Goal: Task Accomplishment & Management: Use online tool/utility

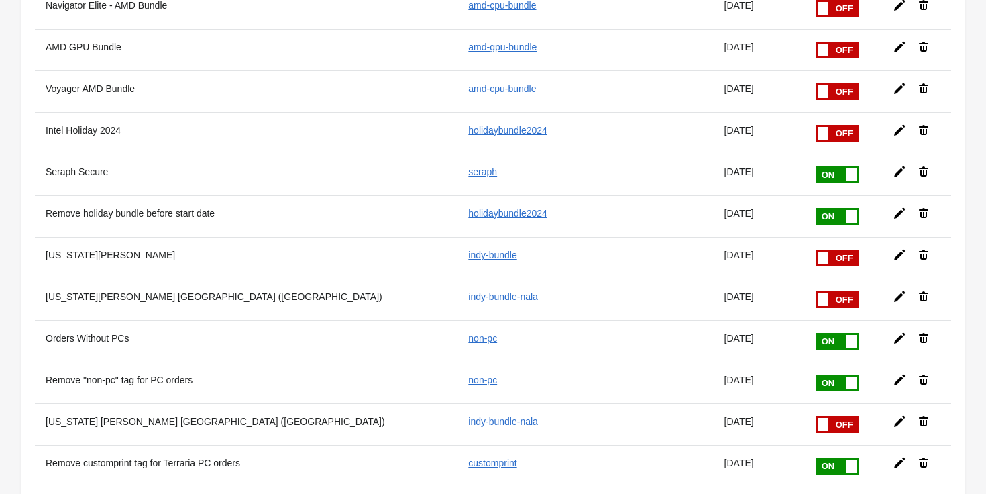
scroll to position [831, 0]
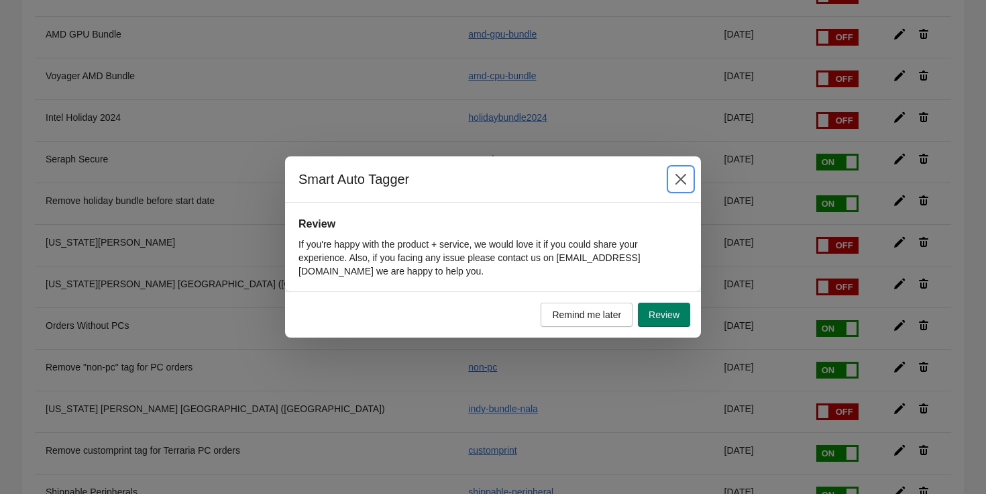
click at [685, 178] on icon "Close" at bounding box center [680, 178] width 13 height 13
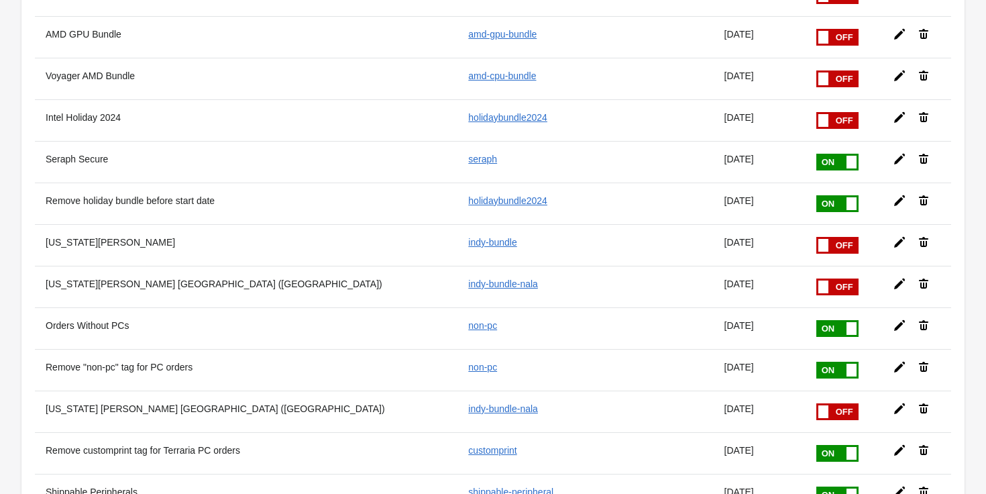
click at [897, 322] on icon at bounding box center [899, 325] width 13 height 13
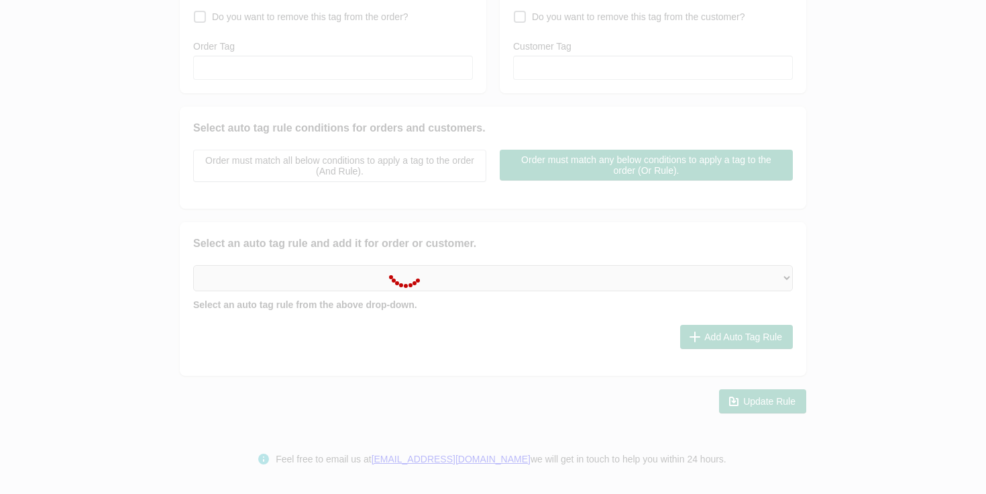
type input "Orders Without PCs"
checkbox input "true"
type input "non-pc"
select select "2"
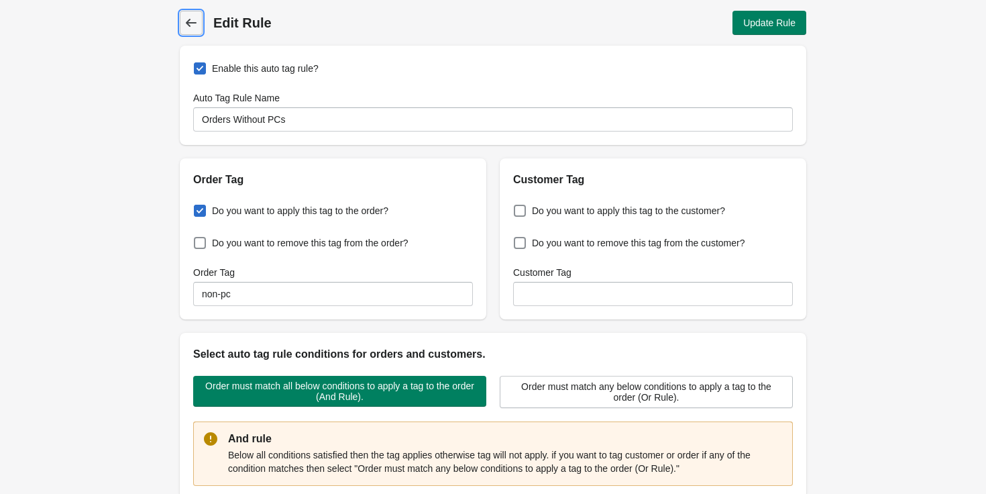
click at [196, 22] on icon at bounding box center [191, 23] width 11 height 8
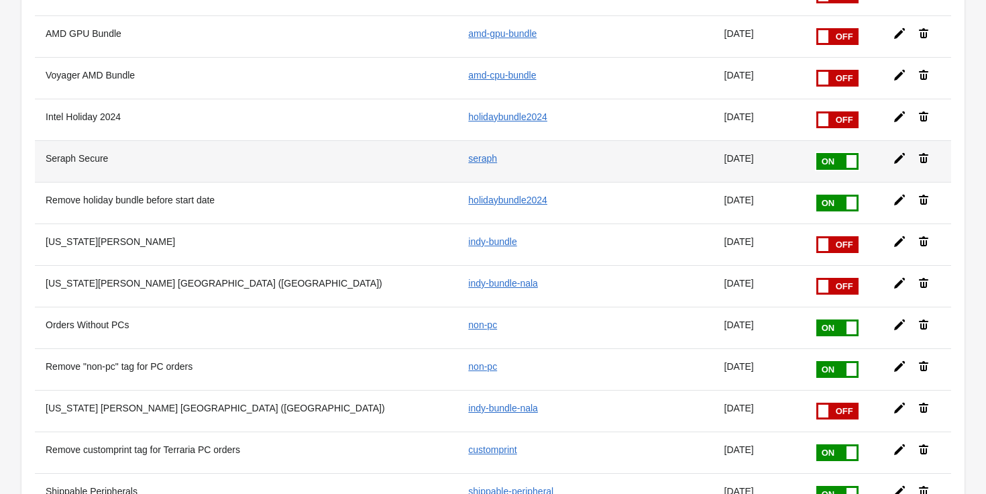
scroll to position [881, 0]
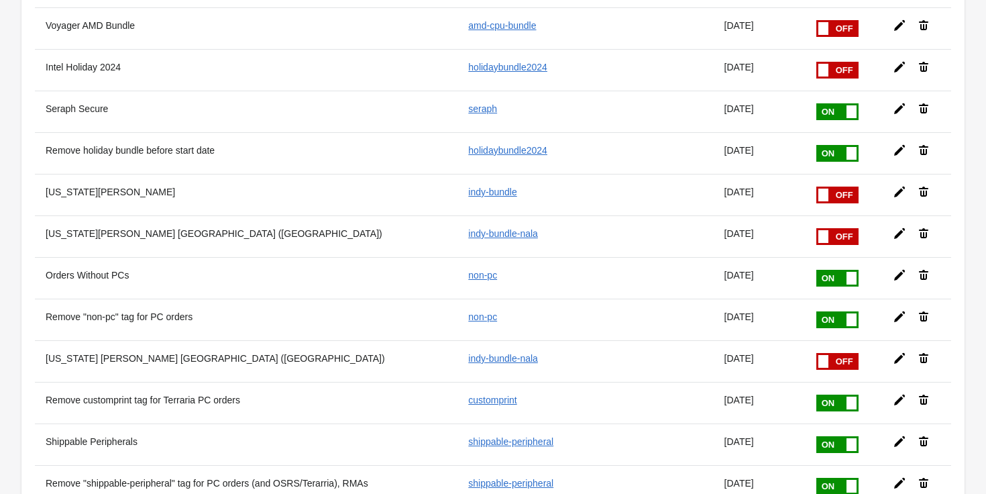
click at [899, 317] on icon at bounding box center [899, 316] width 13 height 13
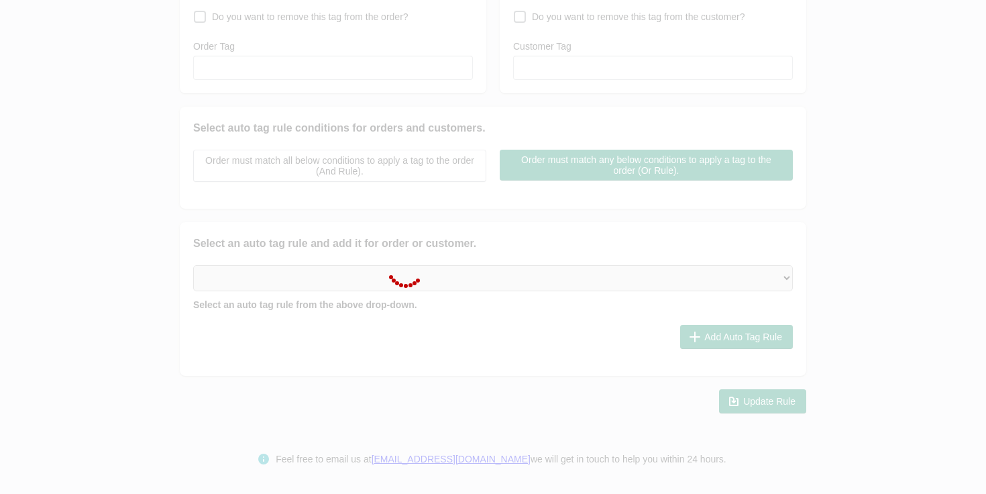
scroll to position [226, 0]
type input "Remove "non-pc" tag for PC orders"
checkbox input "true"
type input "non-pc"
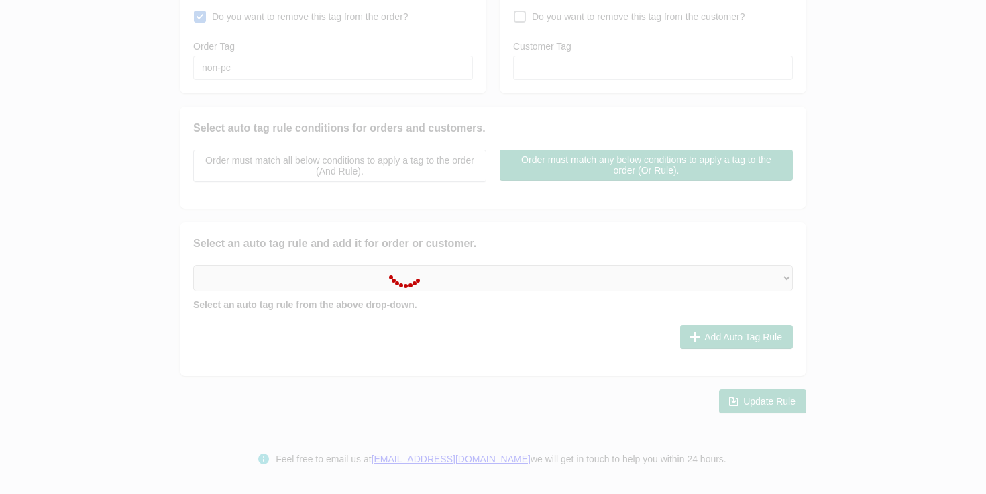
select select "5"
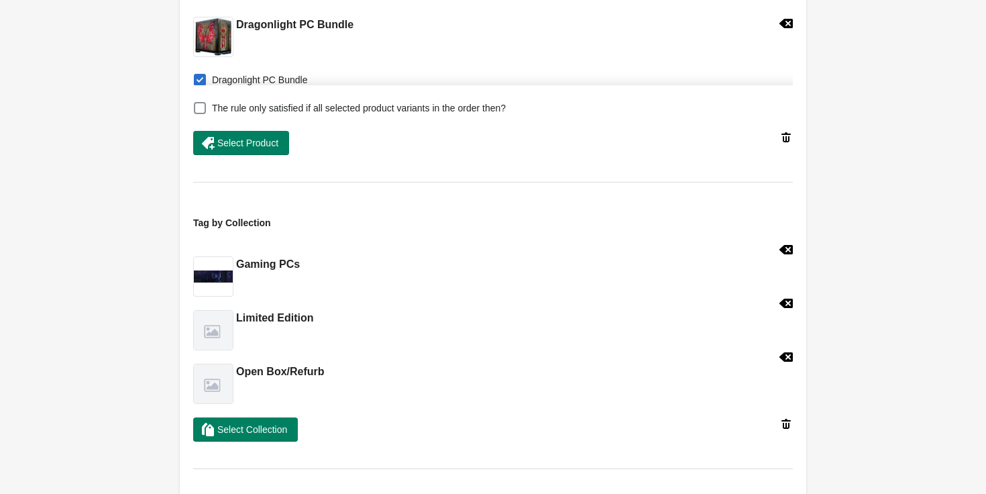
scroll to position [616, 0]
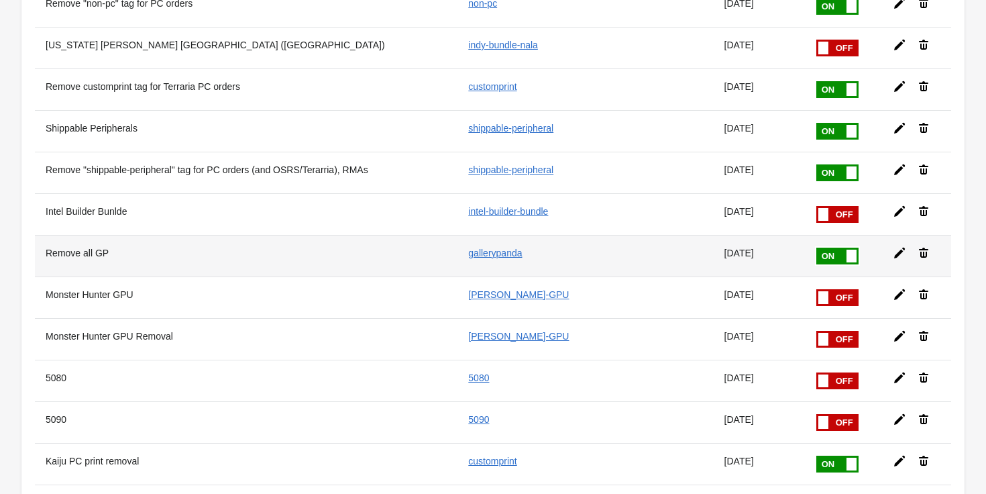
scroll to position [896, 0]
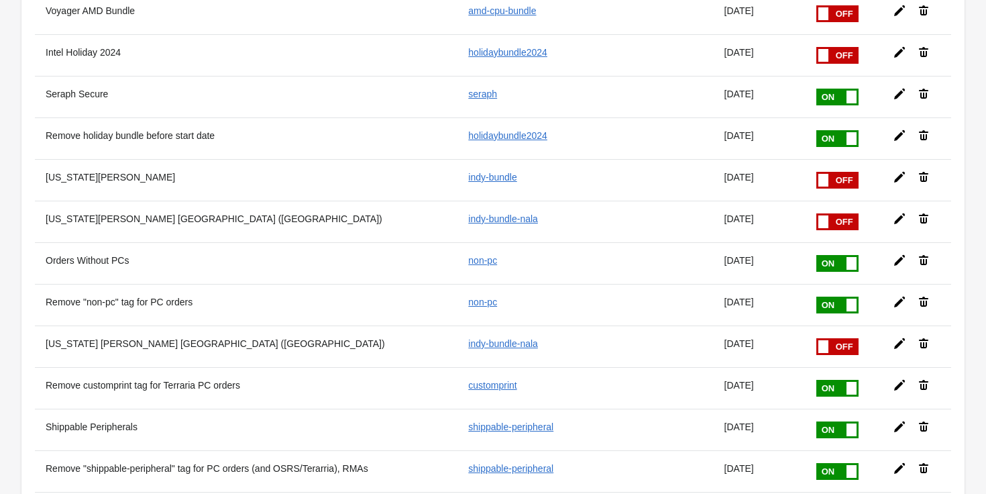
click at [898, 304] on icon at bounding box center [899, 301] width 13 height 13
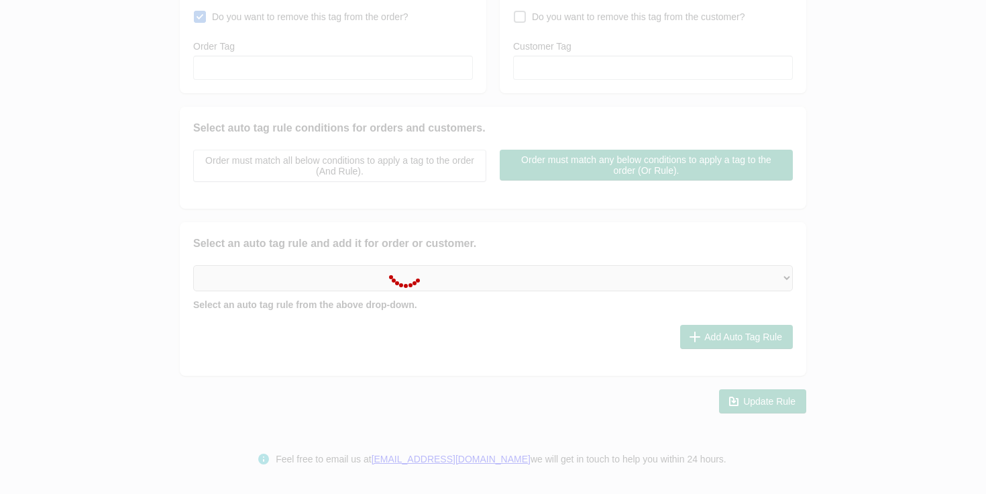
type input "Remove "non-pc" tag for PC orders"
checkbox input "true"
type input "non-pc"
select select "5"
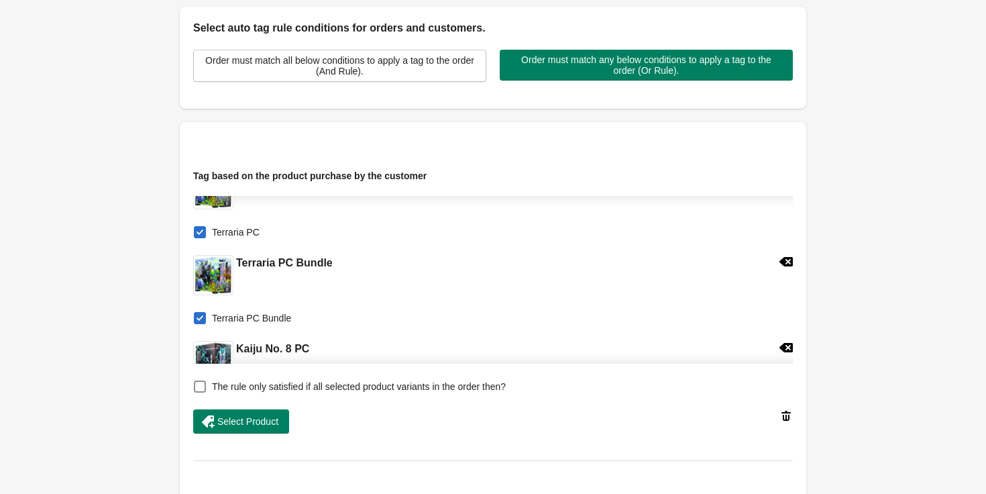
scroll to position [5881, 0]
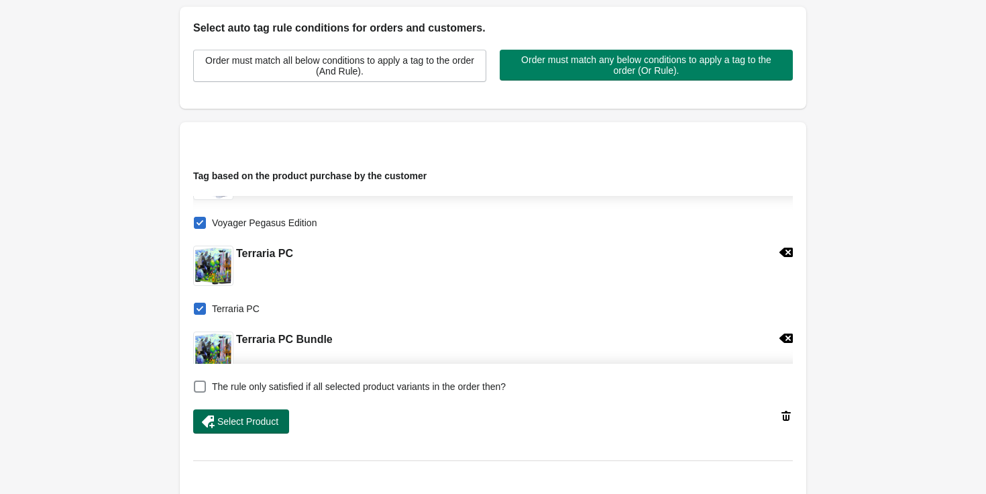
click at [236, 431] on button "Select Product" at bounding box center [241, 421] width 96 height 24
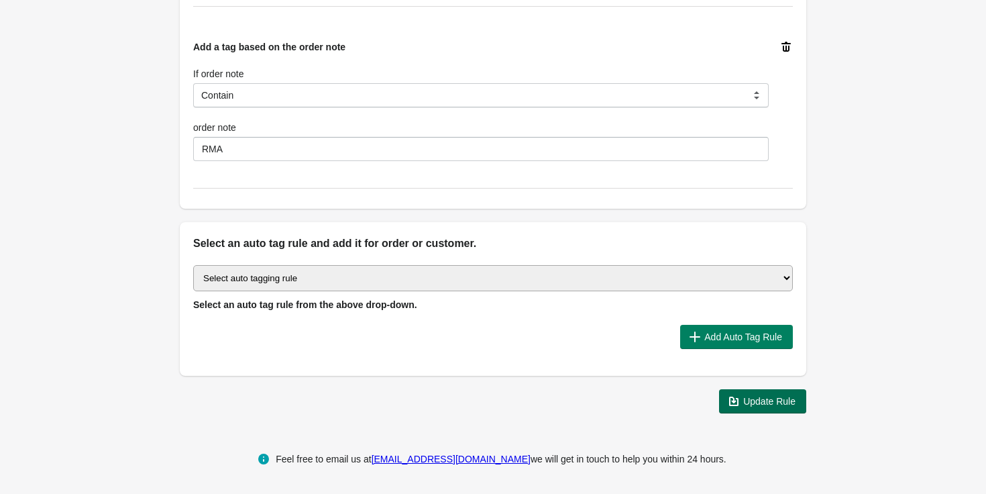
click at [764, 407] on span "Update Rule" at bounding box center [763, 400] width 66 height 13
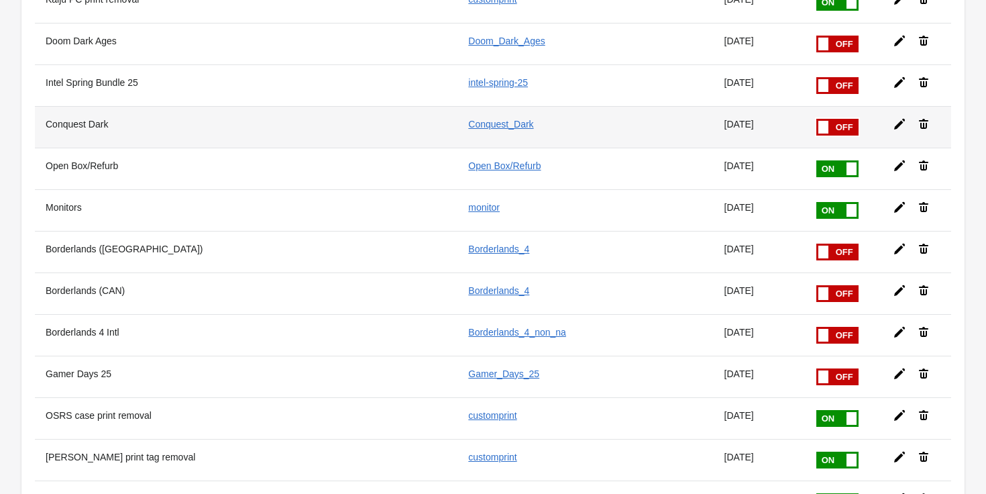
scroll to position [1364, 0]
